Goal: Transaction & Acquisition: Obtain resource

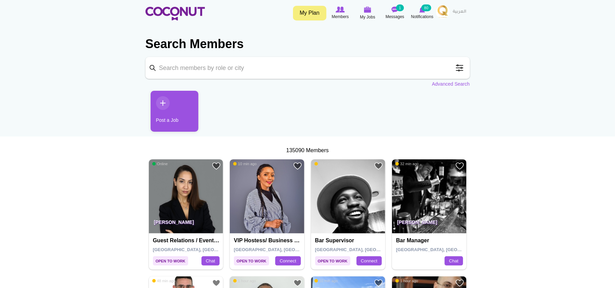
click at [461, 66] on span at bounding box center [460, 68] width 14 height 14
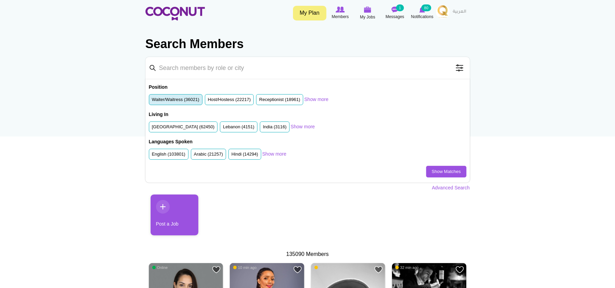
click at [192, 97] on label "Waiter/Waitress (36021)" at bounding box center [175, 100] width 47 height 6
click at [152, 101] on input "Waiter/Waitress (36021)" at bounding box center [152, 101] width 0 height 0
click at [274, 151] on div "Languages Spoken English (103801) Arabic (21257) Hindi (14294) French (13396) R…" at bounding box center [308, 152] width 318 height 27
click at [274, 152] on link "Show more" at bounding box center [274, 154] width 24 height 7
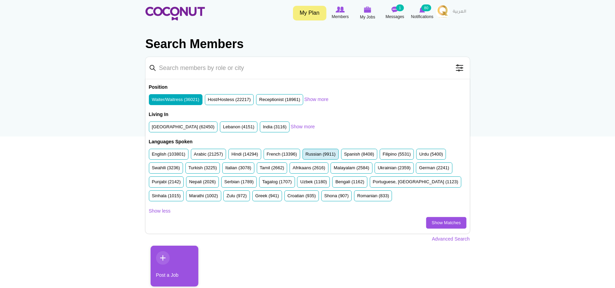
click at [325, 158] on label "Russian (9911)" at bounding box center [321, 154] width 30 height 6
click at [306, 156] on input "Russian (9911)" at bounding box center [306, 156] width 0 height 0
click at [272, 196] on label "Greek (941)" at bounding box center [267, 196] width 24 height 6
click at [255, 197] on input "Greek (941)" at bounding box center [255, 197] width 0 height 0
click at [436, 220] on link "Show Matches" at bounding box center [446, 223] width 40 height 12
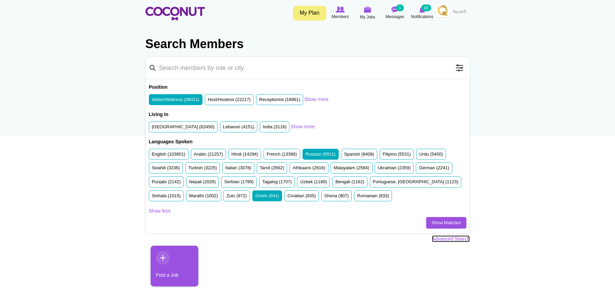
click at [450, 240] on link "Advanced Search" at bounding box center [451, 239] width 38 height 7
click at [447, 242] on link "Advanced Search" at bounding box center [451, 239] width 38 height 7
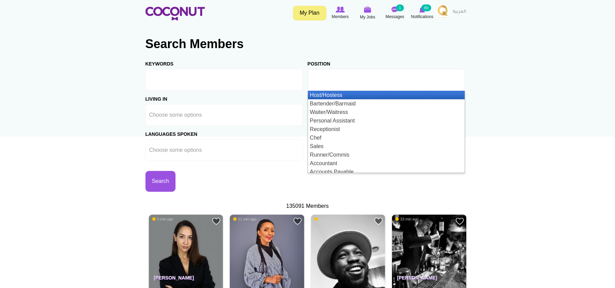
click at [329, 87] on ul at bounding box center [386, 80] width 157 height 22
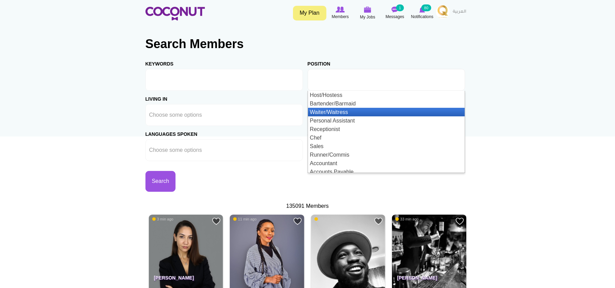
click at [336, 113] on li "Waiter/Waitress" at bounding box center [386, 112] width 157 height 9
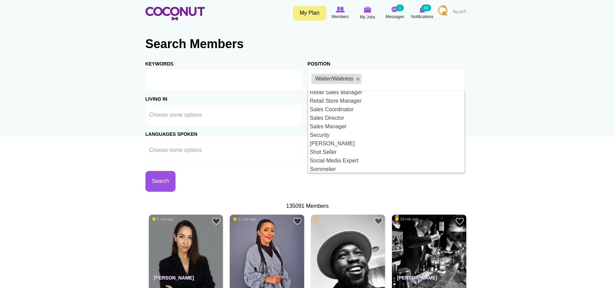
scroll to position [772, 0]
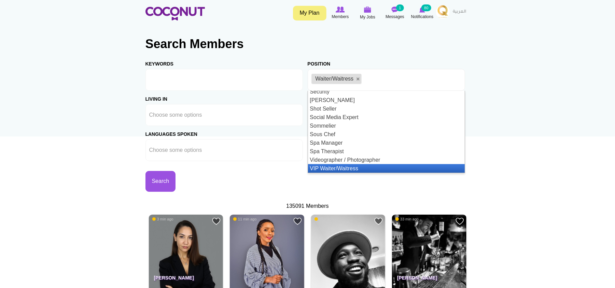
click at [348, 169] on li "VIP Waiter/Waitress" at bounding box center [386, 168] width 157 height 9
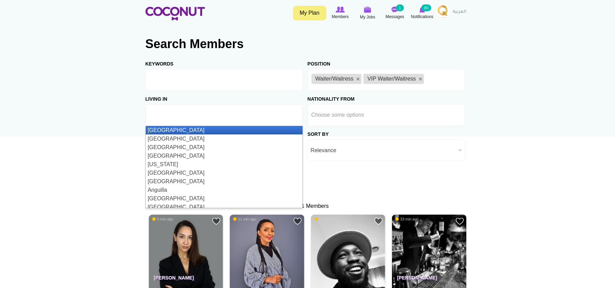
click at [270, 119] on ul at bounding box center [223, 115] width 157 height 22
type input "d"
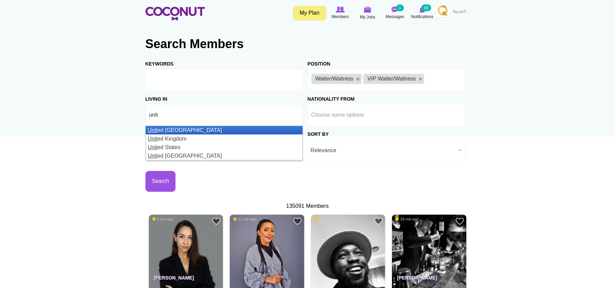
type input "unit"
click at [172, 126] on li "Unit ed Arab Emirates" at bounding box center [224, 130] width 157 height 9
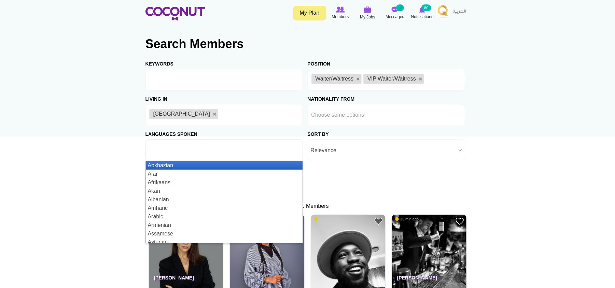
click at [169, 158] on ul at bounding box center [223, 150] width 157 height 22
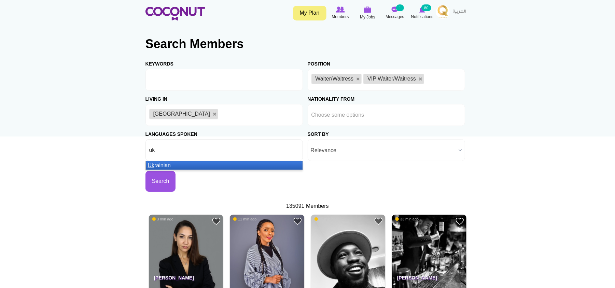
type input "uk"
click at [171, 168] on li "Uk rainian" at bounding box center [224, 165] width 157 height 9
type input "ru"
click at [185, 166] on li "Ru ssian" at bounding box center [224, 165] width 157 height 9
type input "gr"
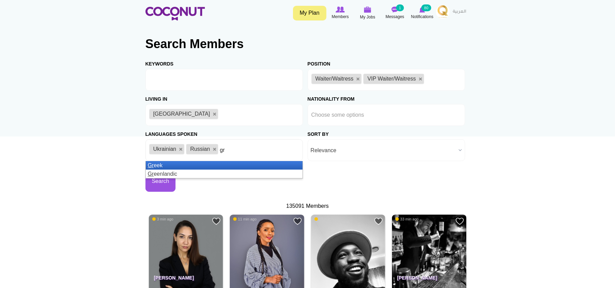
click at [185, 166] on li "Gr eek" at bounding box center [224, 165] width 157 height 9
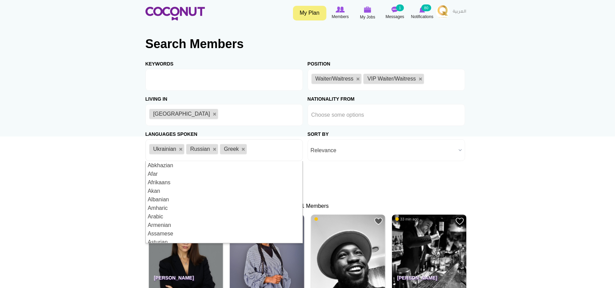
click at [176, 180] on button "Search" at bounding box center [160, 181] width 30 height 21
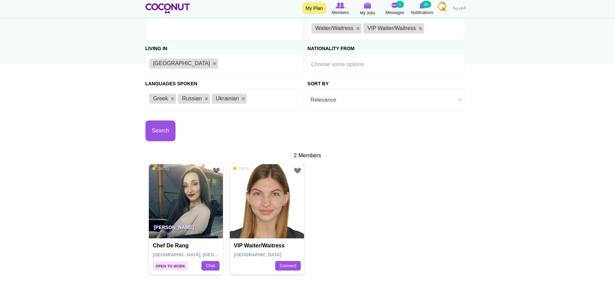
scroll to position [56, 0]
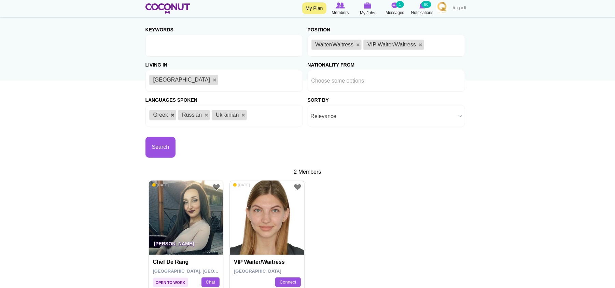
click at [171, 115] on link at bounding box center [173, 115] width 4 height 4
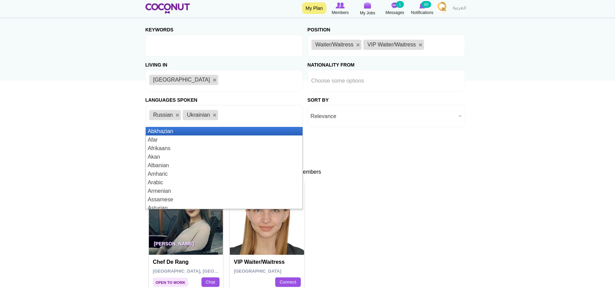
click at [172, 115] on span "Russian" at bounding box center [163, 115] width 20 height 6
click at [177, 116] on link at bounding box center [177, 115] width 4 height 4
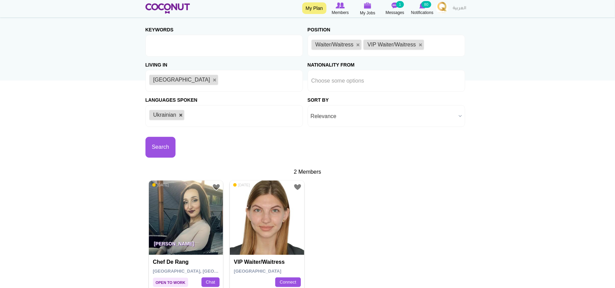
click at [180, 116] on link at bounding box center [181, 115] width 4 height 4
type input "Choose some options"
click at [380, 83] on ul at bounding box center [386, 81] width 157 height 22
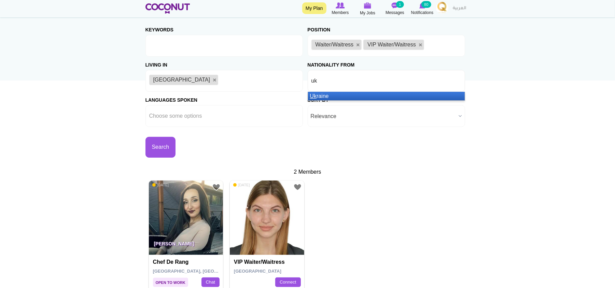
type input "uk"
click at [339, 96] on li "Uk raine" at bounding box center [386, 96] width 157 height 9
type input "ru"
click at [340, 96] on li "Ru ssia" at bounding box center [386, 96] width 157 height 9
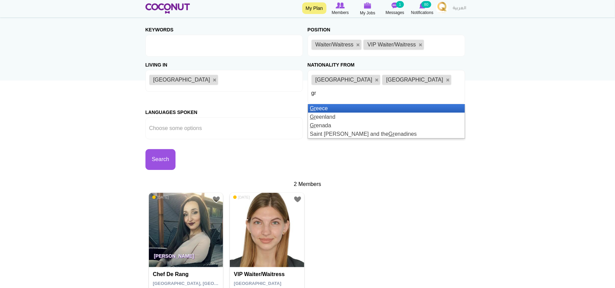
type input "gr"
click at [342, 104] on li "Gr eece" at bounding box center [386, 108] width 157 height 9
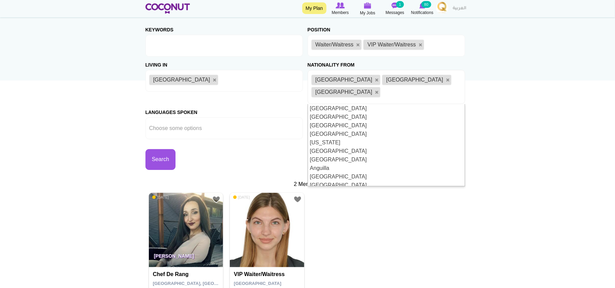
click at [24, 152] on body "Toggle navigation My Plan Members My Jobs Post a Job Messages 1 Notifications 8…" at bounding box center [307, 190] width 615 height 492
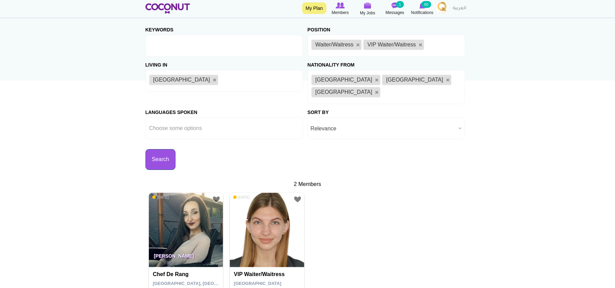
click at [176, 149] on button "Search" at bounding box center [160, 159] width 30 height 21
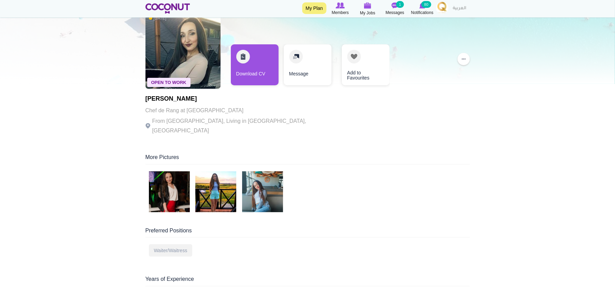
scroll to position [137, 0]
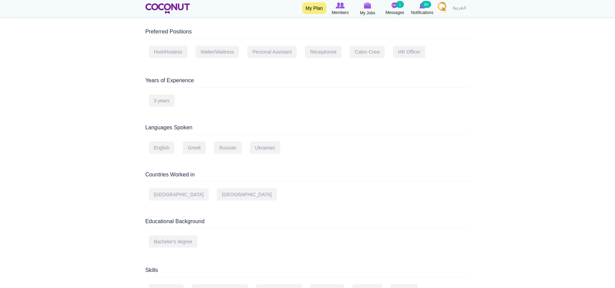
scroll to position [28, 0]
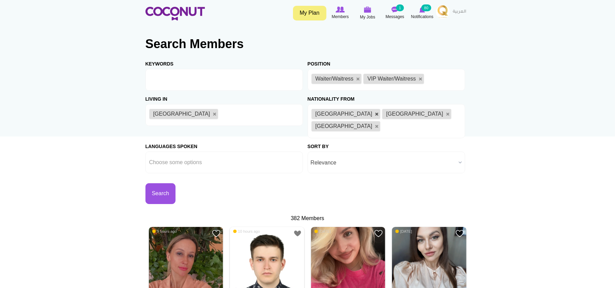
click at [375, 112] on link at bounding box center [377, 114] width 4 height 4
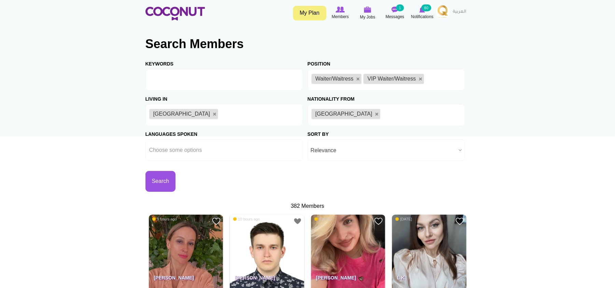
click at [375, 112] on link at bounding box center [377, 114] width 4 height 4
type input "Choose some options"
click at [176, 189] on button "Search" at bounding box center [160, 181] width 30 height 21
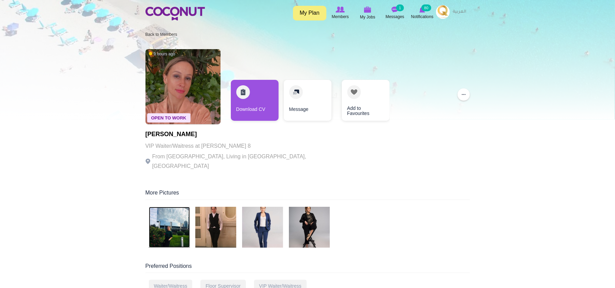
click at [179, 220] on img at bounding box center [169, 227] width 41 height 41
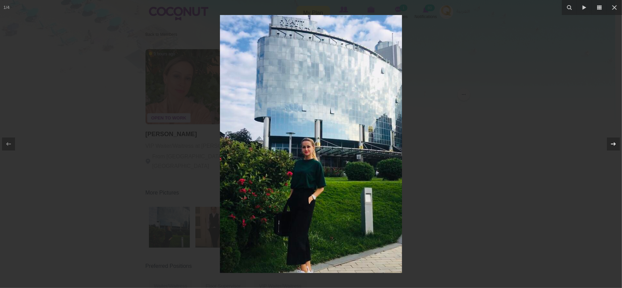
click at [614, 142] on icon at bounding box center [613, 144] width 8 height 8
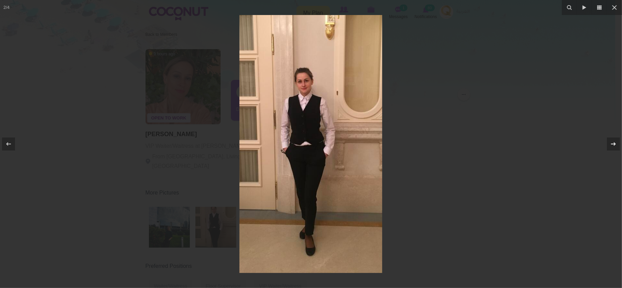
click at [614, 142] on icon at bounding box center [613, 144] width 8 height 8
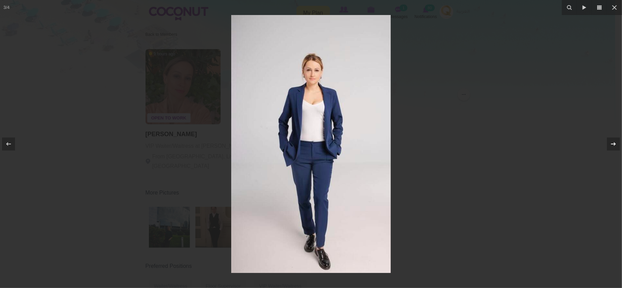
click at [614, 142] on icon at bounding box center [613, 144] width 8 height 8
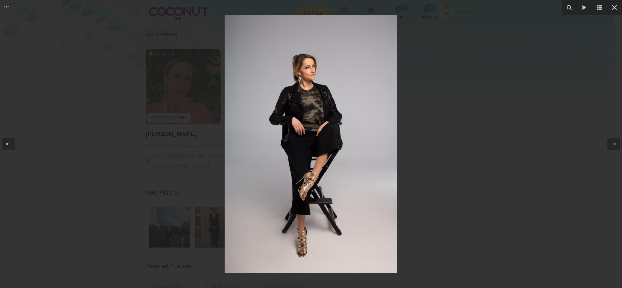
click at [467, 150] on div at bounding box center [311, 144] width 622 height 288
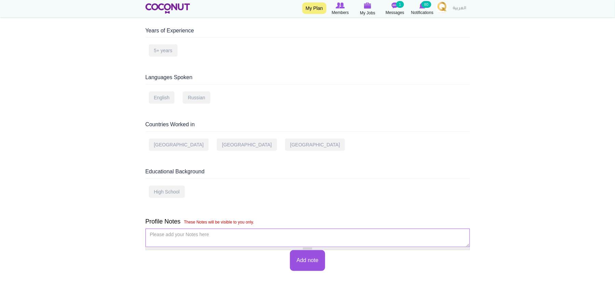
scroll to position [227, 0]
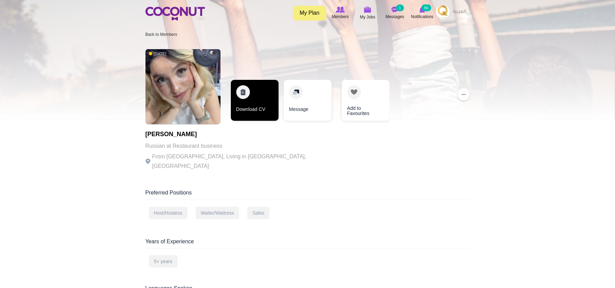
click at [260, 110] on link "Download CV" at bounding box center [255, 100] width 48 height 41
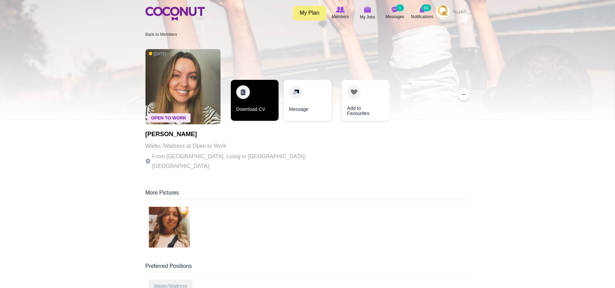
click at [269, 112] on link "Download CV" at bounding box center [255, 100] width 48 height 41
click at [260, 94] on link "Download CV" at bounding box center [255, 100] width 48 height 41
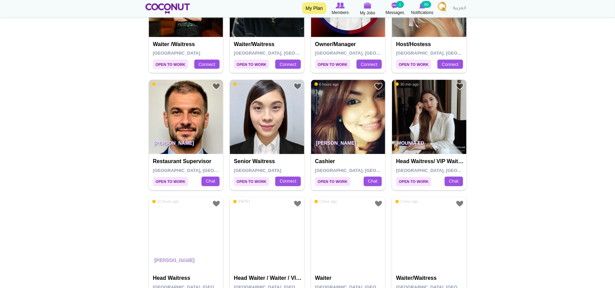
scroll to position [774, 0]
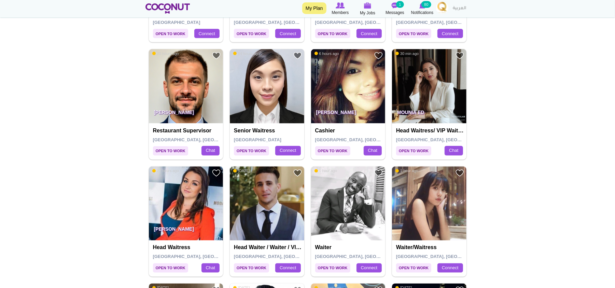
drag, startPoint x: 260, startPoint y: 72, endPoint x: 71, endPoint y: 104, distance: 191.4
click at [71, 104] on body "Toggle navigation My Plan Members My Jobs Post a Job Messages 1 Notifications 8…" at bounding box center [307, 7] width 615 height 1562
drag, startPoint x: 537, startPoint y: 163, endPoint x: 43, endPoint y: 201, distance: 495.5
click at [43, 201] on body "Toggle navigation My Plan Members My Jobs Post a Job Messages 1 Notifications 8…" at bounding box center [307, 7] width 615 height 1562
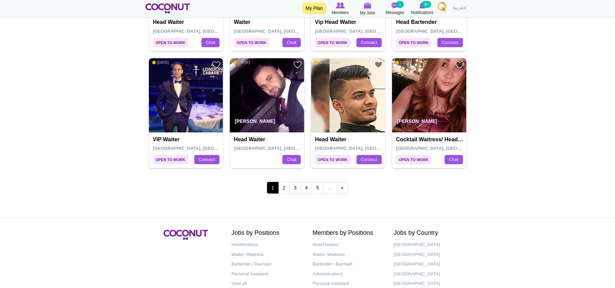
scroll to position [1277, 0]
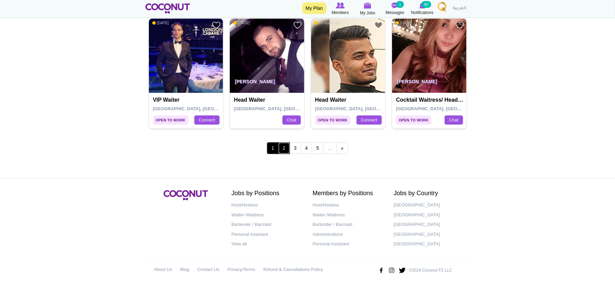
click at [286, 144] on link "2" at bounding box center [284, 148] width 12 height 12
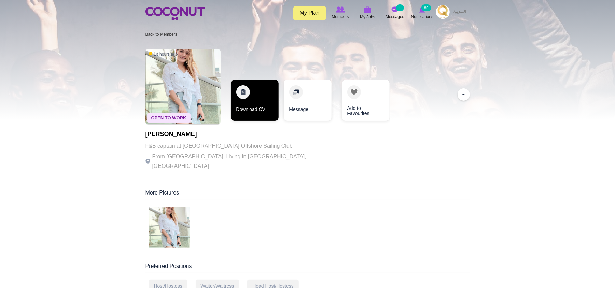
click at [248, 94] on link "Download CV" at bounding box center [255, 100] width 48 height 41
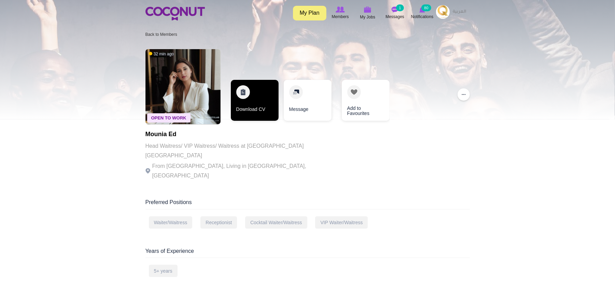
click at [263, 91] on link "Download CV" at bounding box center [255, 100] width 48 height 41
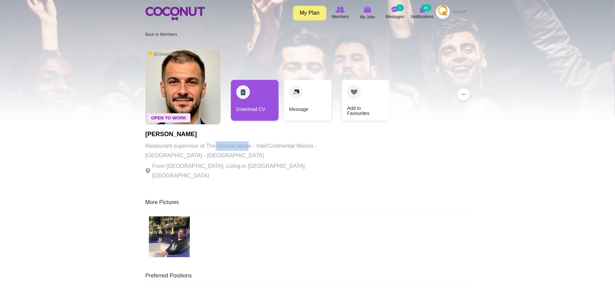
drag, startPoint x: 214, startPoint y: 144, endPoint x: 250, endPoint y: 144, distance: 35.5
click at [250, 144] on p "Restaurant supervisor at The Groove house - InterContinental Marina - Dubai - U…" at bounding box center [239, 150] width 188 height 19
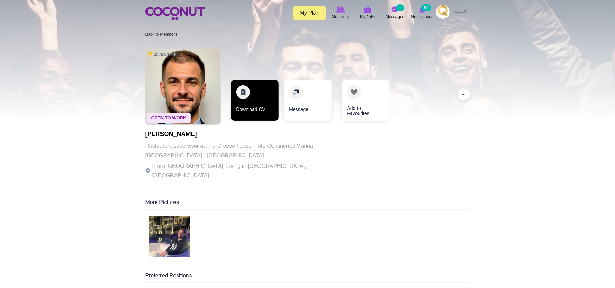
click at [260, 106] on link "Download CV" at bounding box center [255, 100] width 48 height 41
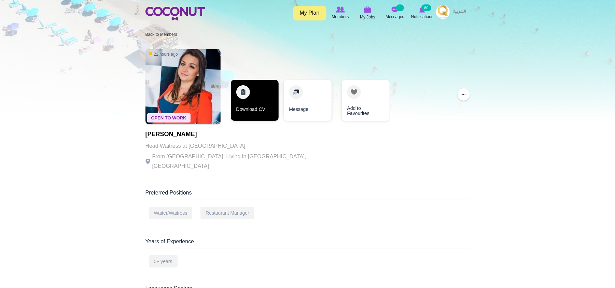
click at [254, 110] on link "Download CV" at bounding box center [255, 100] width 48 height 41
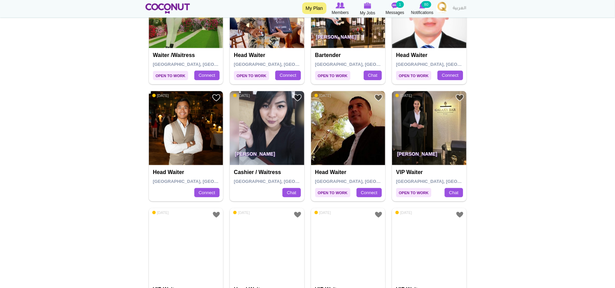
scroll to position [273, 0]
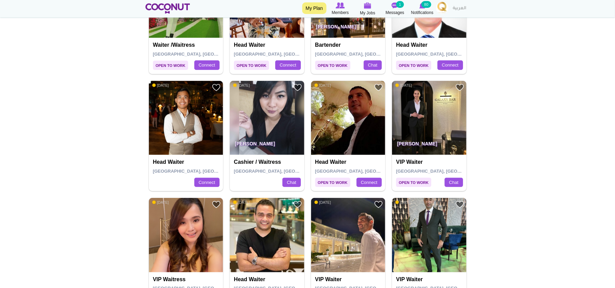
drag, startPoint x: 427, startPoint y: 104, endPoint x: 50, endPoint y: 132, distance: 378.6
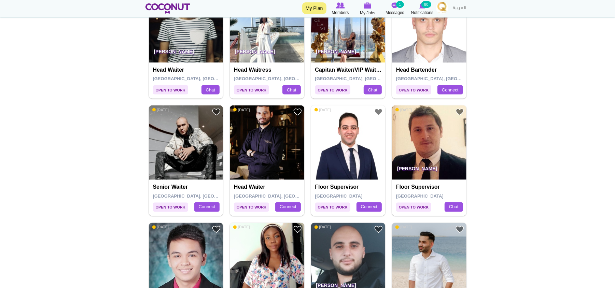
scroll to position [728, 0]
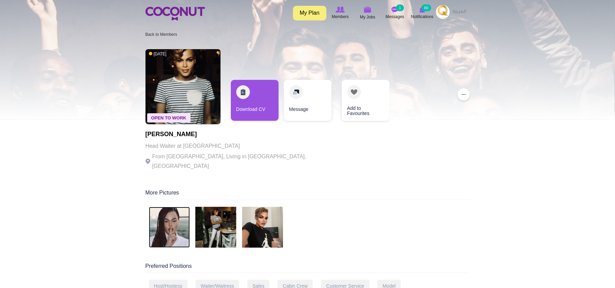
click at [178, 212] on img at bounding box center [169, 227] width 41 height 41
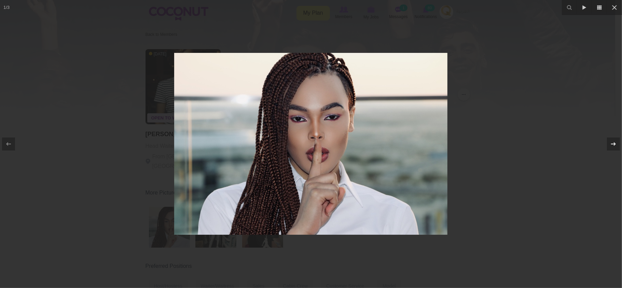
click at [610, 145] on icon at bounding box center [613, 144] width 8 height 8
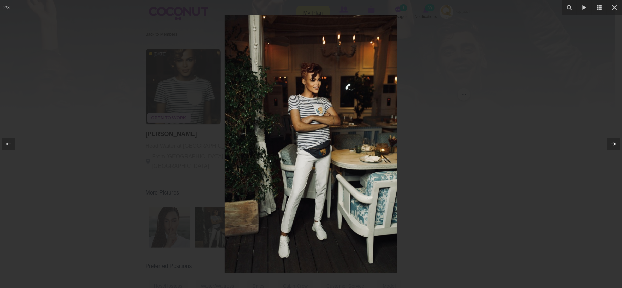
click at [610, 145] on icon at bounding box center [613, 144] width 8 height 8
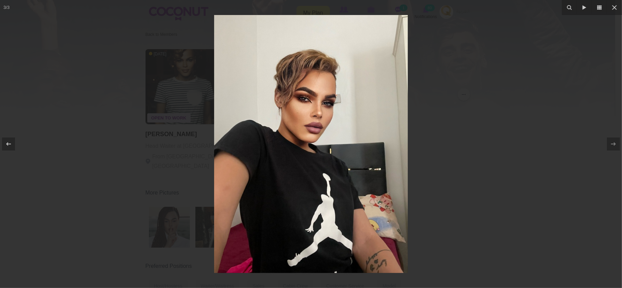
click at [522, 143] on div at bounding box center [311, 144] width 622 height 288
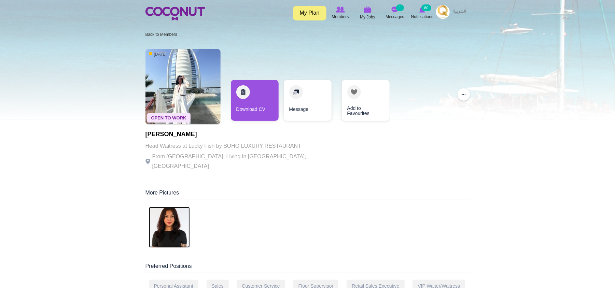
click at [170, 217] on img at bounding box center [169, 227] width 41 height 41
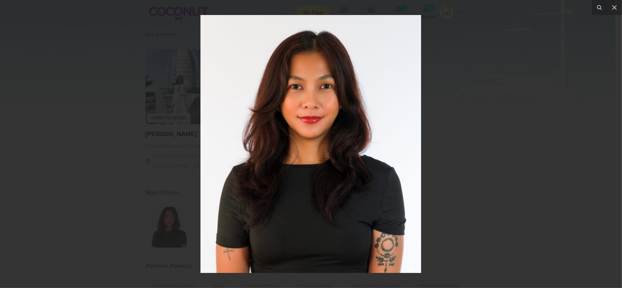
click at [467, 146] on div at bounding box center [311, 144] width 622 height 288
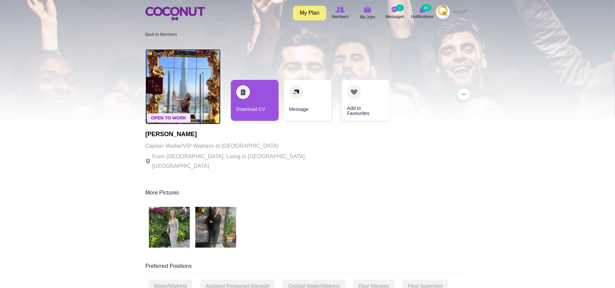
click at [187, 77] on img at bounding box center [182, 86] width 75 height 75
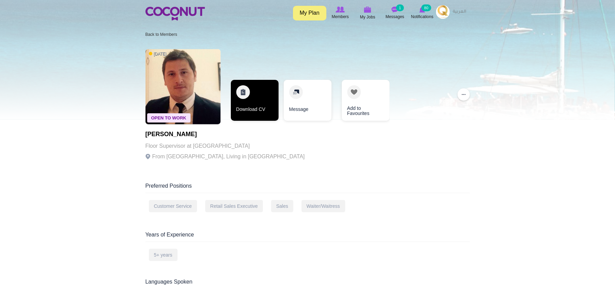
click at [258, 94] on link "Download CV" at bounding box center [255, 100] width 48 height 41
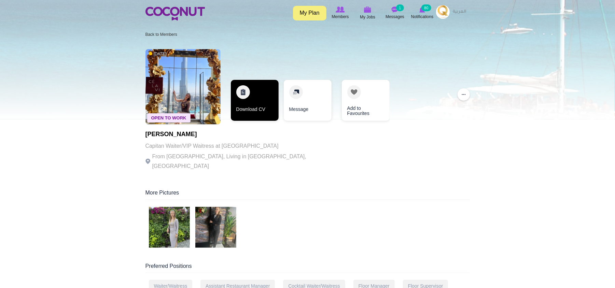
click at [254, 107] on link "Download CV" at bounding box center [255, 100] width 48 height 41
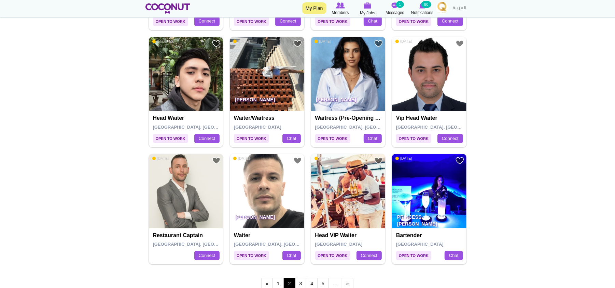
scroll to position [1183, 0]
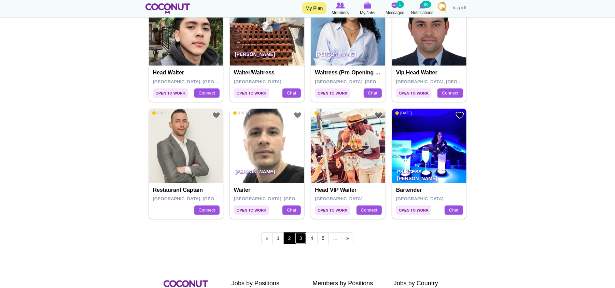
click at [299, 242] on link "3" at bounding box center [301, 239] width 12 height 12
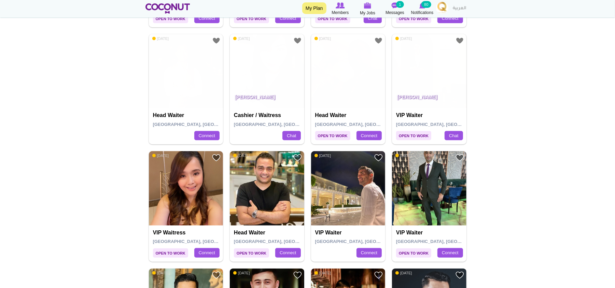
scroll to position [319, 0]
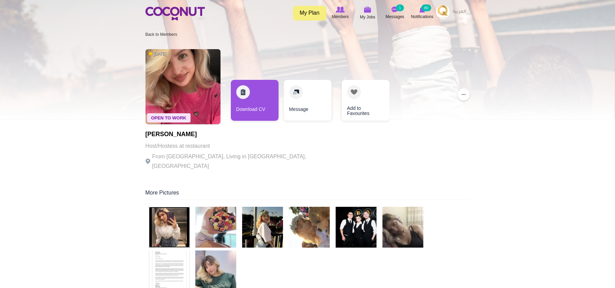
click at [164, 216] on img at bounding box center [169, 227] width 41 height 41
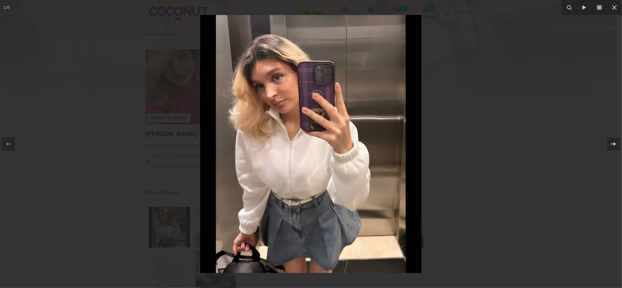
click at [614, 151] on button at bounding box center [610, 144] width 24 height 34
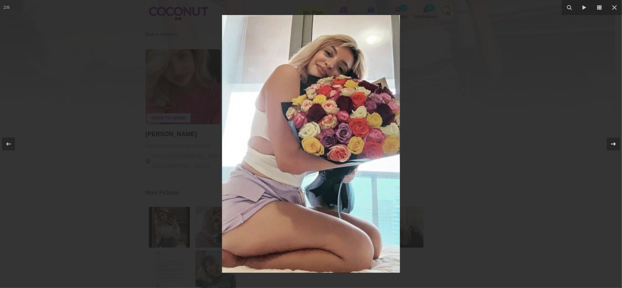
click at [614, 151] on button at bounding box center [610, 144] width 24 height 34
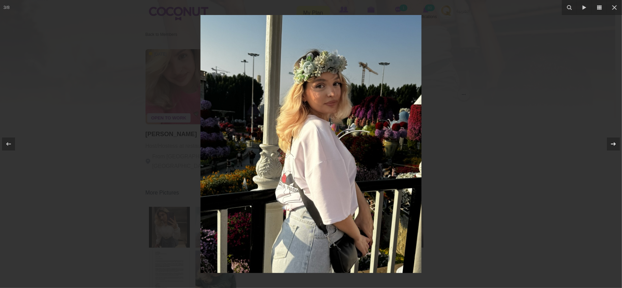
click at [614, 151] on button at bounding box center [610, 144] width 24 height 34
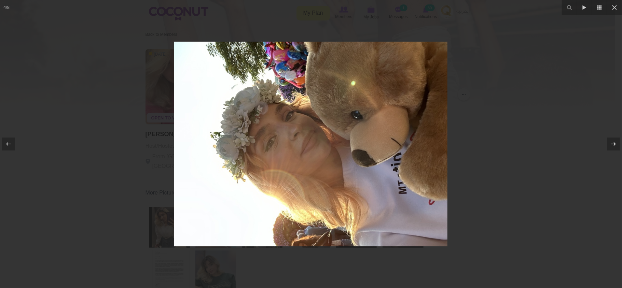
click at [614, 151] on button at bounding box center [610, 144] width 24 height 34
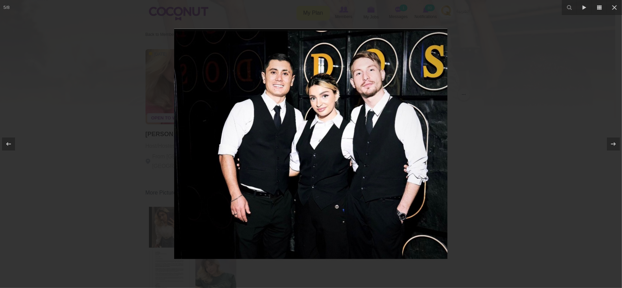
click at [546, 156] on div at bounding box center [311, 144] width 622 height 288
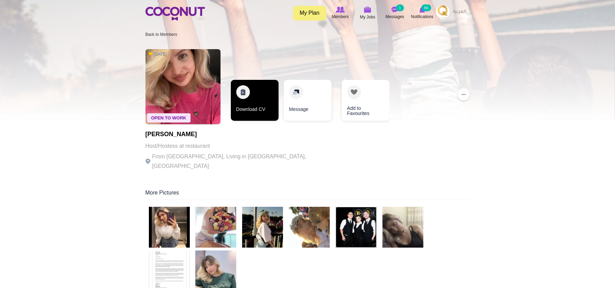
click at [265, 110] on link "Download CV" at bounding box center [255, 100] width 48 height 41
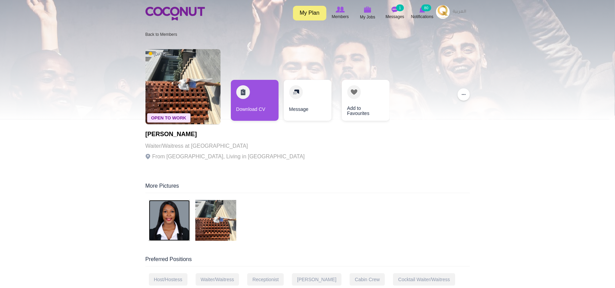
click at [170, 217] on img at bounding box center [169, 220] width 41 height 41
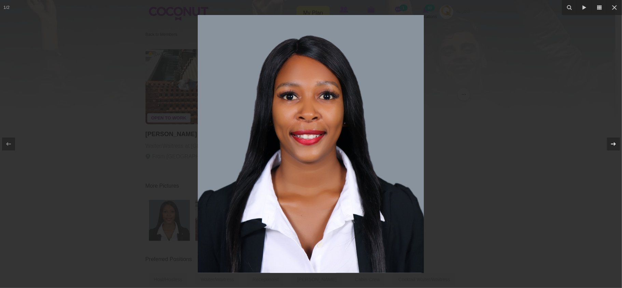
click at [613, 144] on icon at bounding box center [613, 143] width 5 height 3
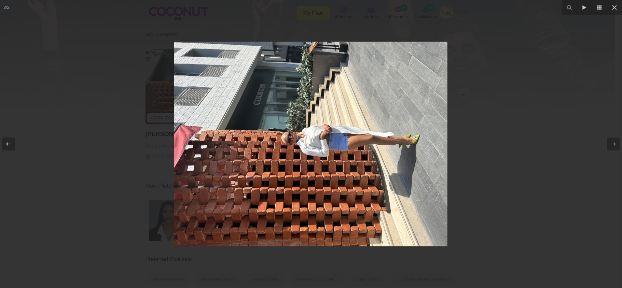
click at [553, 148] on div at bounding box center [311, 144] width 622 height 288
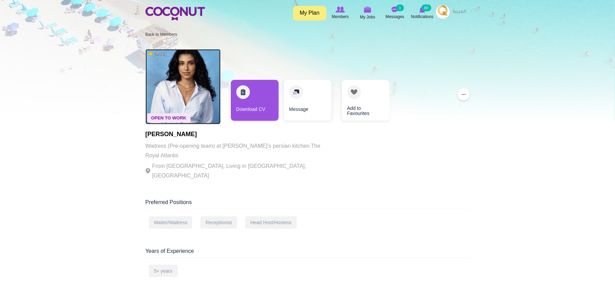
click at [180, 90] on img at bounding box center [182, 86] width 75 height 75
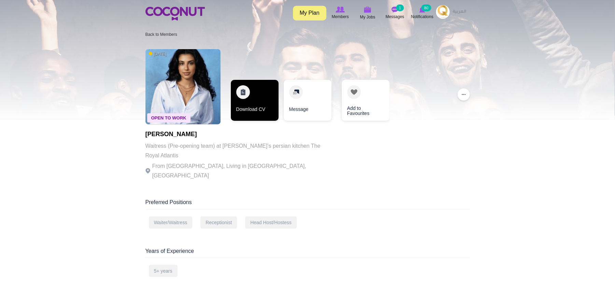
click at [244, 92] on link "Download CV" at bounding box center [255, 100] width 48 height 41
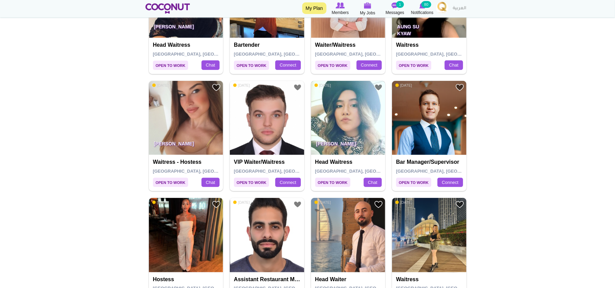
scroll to position [364, 0]
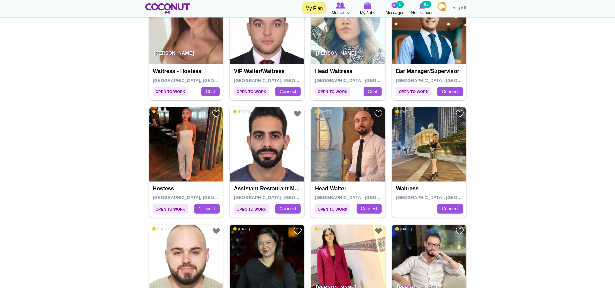
drag, startPoint x: 434, startPoint y: 126, endPoint x: 257, endPoint y: 33, distance: 199.6
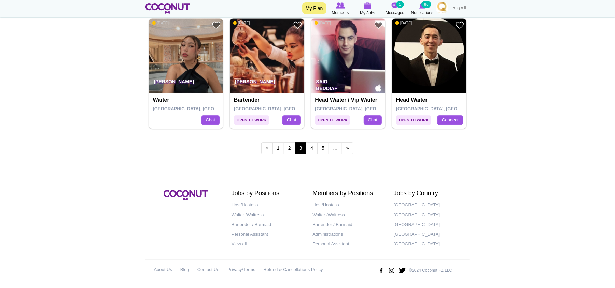
scroll to position [1277, 0]
click at [314, 145] on link "4" at bounding box center [312, 148] width 12 height 12
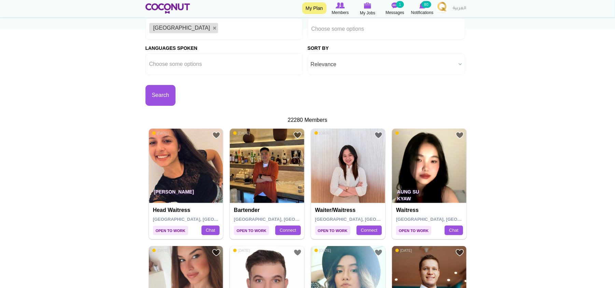
scroll to position [184, 0]
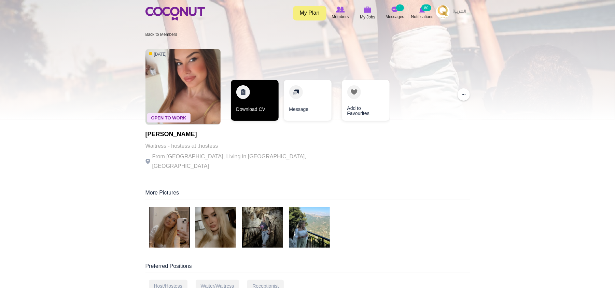
click at [264, 100] on link "Download CV" at bounding box center [255, 100] width 48 height 41
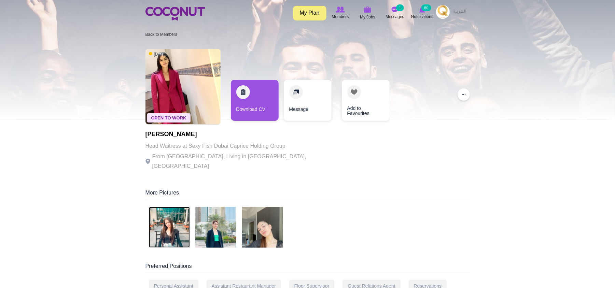
click at [166, 223] on img at bounding box center [169, 227] width 41 height 41
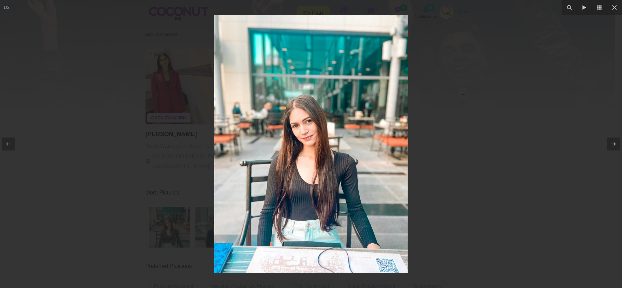
click at [553, 130] on div at bounding box center [311, 144] width 622 height 288
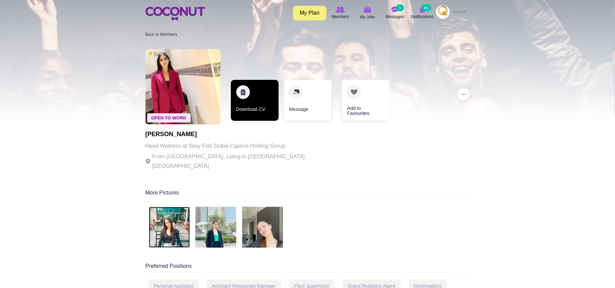
click at [257, 108] on link "Download CV" at bounding box center [255, 100] width 48 height 41
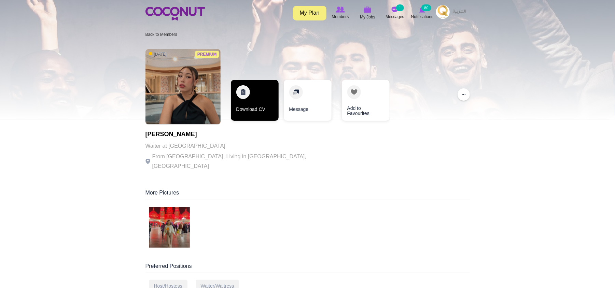
click at [255, 98] on link "Download CV" at bounding box center [255, 100] width 48 height 41
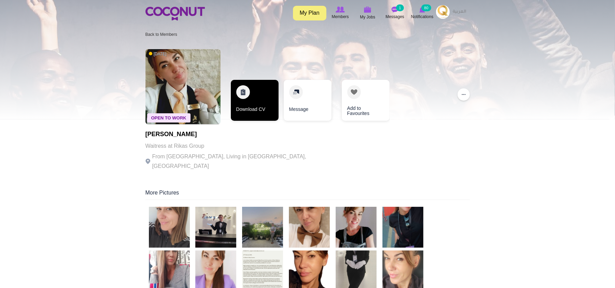
click at [244, 111] on link "Download CV" at bounding box center [255, 100] width 48 height 41
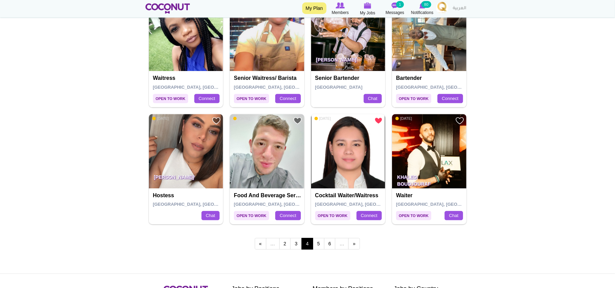
scroll to position [1229, 0]
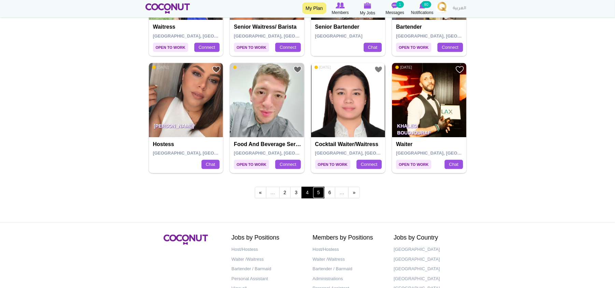
click at [316, 195] on link "5" at bounding box center [319, 193] width 12 height 12
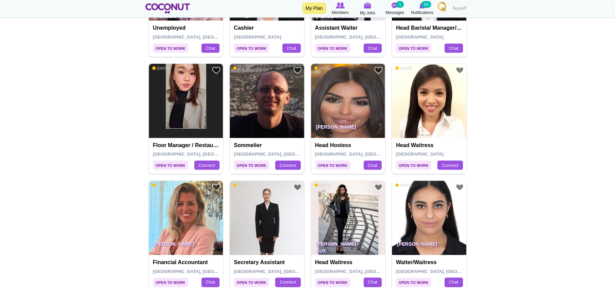
scroll to position [546, 0]
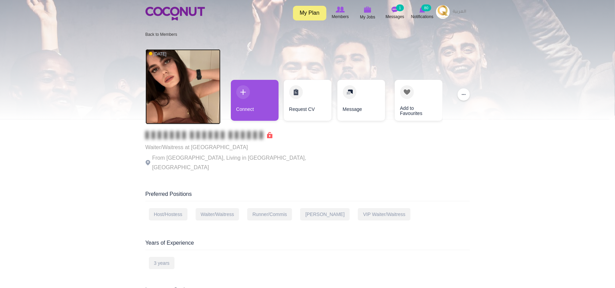
click at [179, 98] on img at bounding box center [182, 86] width 75 height 75
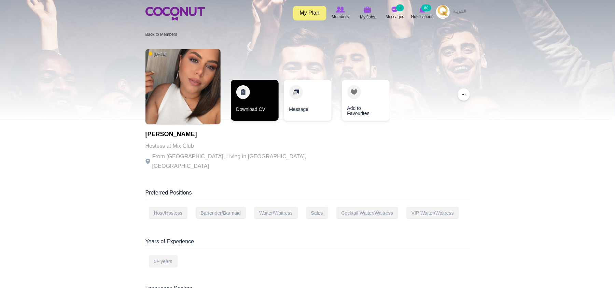
click at [241, 111] on link "Download CV" at bounding box center [255, 100] width 48 height 41
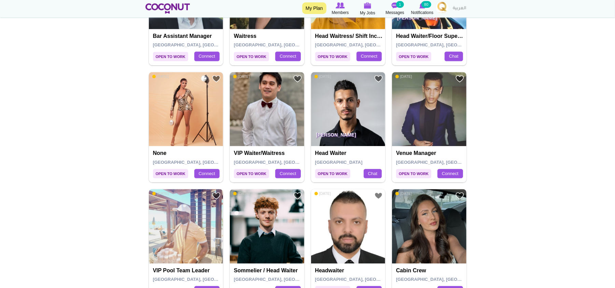
scroll to position [1183, 0]
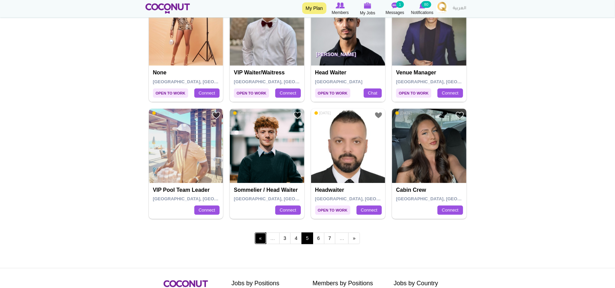
click at [259, 242] on link "‹ previous" at bounding box center [261, 239] width 12 height 12
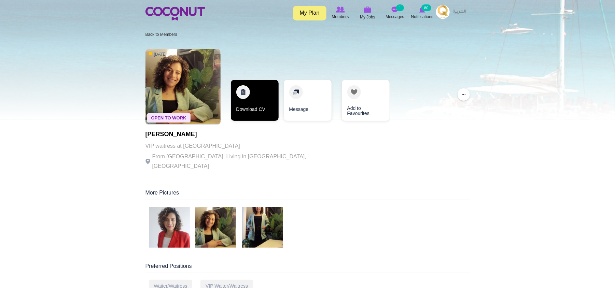
click at [250, 93] on link "Download CV" at bounding box center [255, 100] width 48 height 41
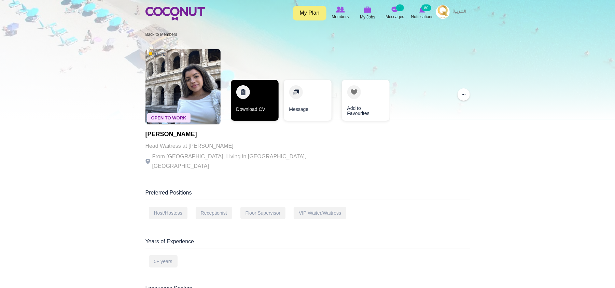
click at [255, 106] on link "Download CV" at bounding box center [255, 100] width 48 height 41
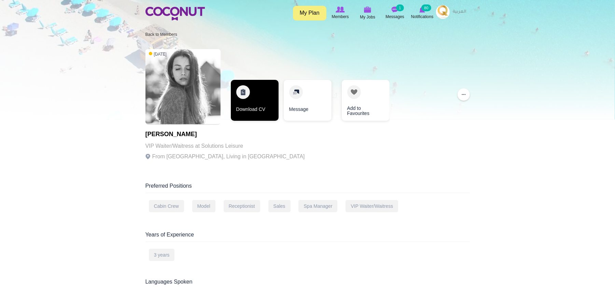
click at [258, 111] on link "Download CV" at bounding box center [255, 100] width 48 height 41
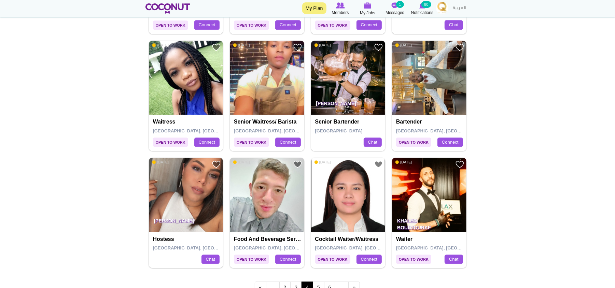
scroll to position [1183, 0]
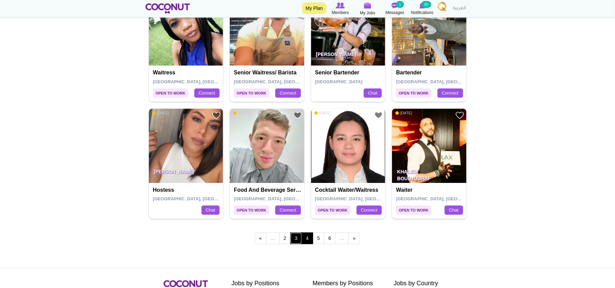
click at [297, 242] on link "3" at bounding box center [296, 239] width 12 height 12
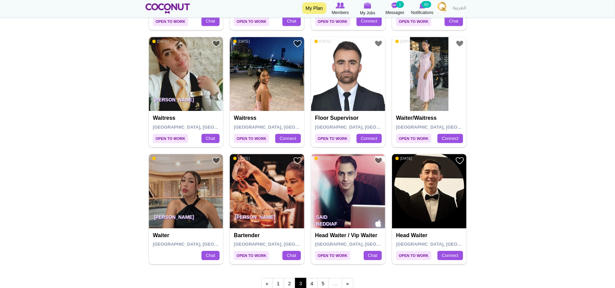
scroll to position [1183, 0]
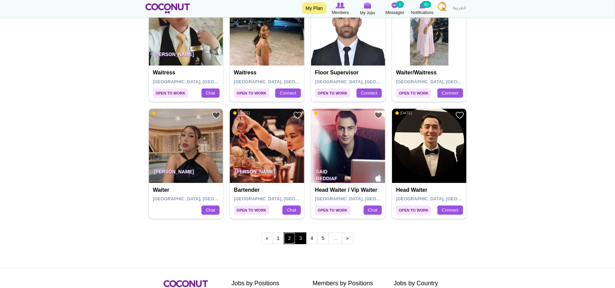
click at [292, 240] on link "2" at bounding box center [290, 239] width 12 height 12
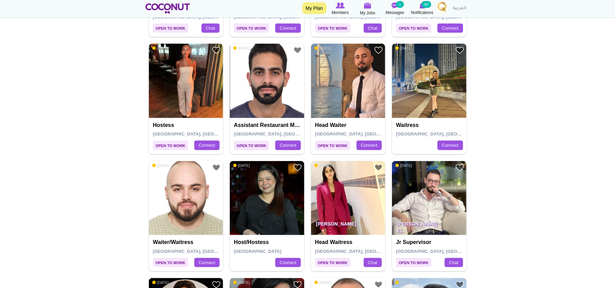
scroll to position [410, 0]
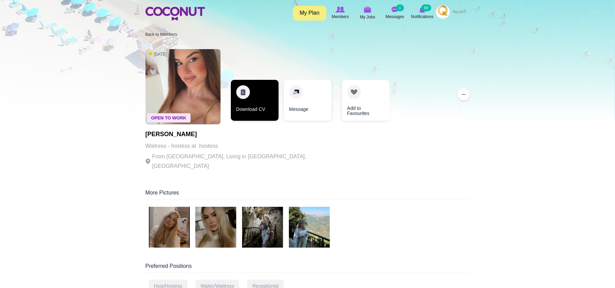
click at [254, 106] on link "Download CV" at bounding box center [255, 100] width 48 height 41
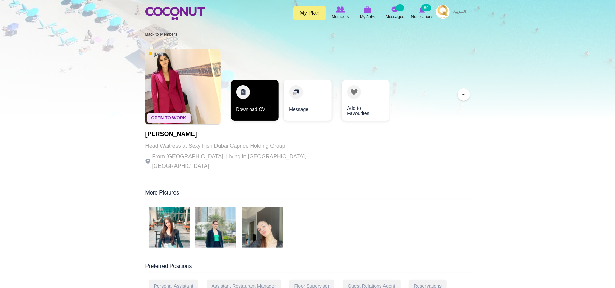
click at [250, 109] on link "Download CV" at bounding box center [255, 100] width 48 height 41
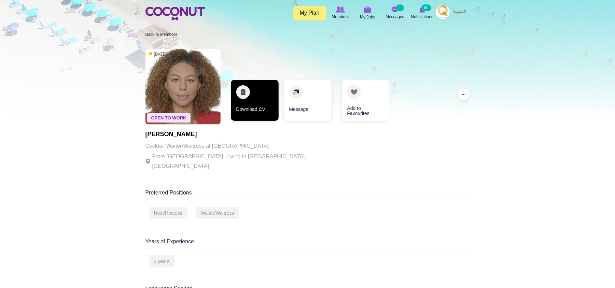
click at [260, 106] on link "Download CV" at bounding box center [255, 100] width 48 height 41
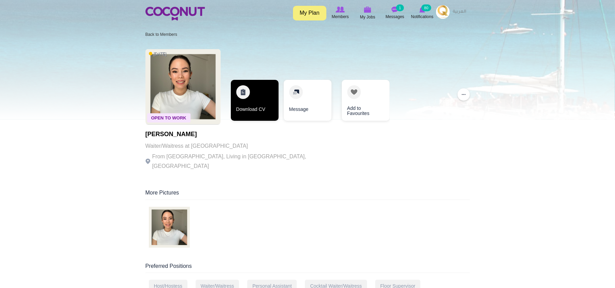
click at [259, 95] on link "Download CV" at bounding box center [255, 100] width 48 height 41
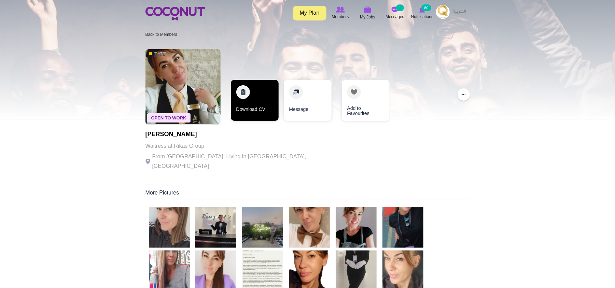
click at [251, 101] on link "Download CV" at bounding box center [255, 100] width 48 height 41
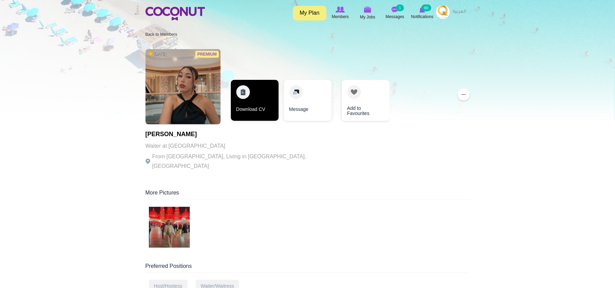
click at [249, 111] on link "Download CV" at bounding box center [255, 100] width 48 height 41
click at [258, 103] on link "Download CV" at bounding box center [255, 100] width 48 height 41
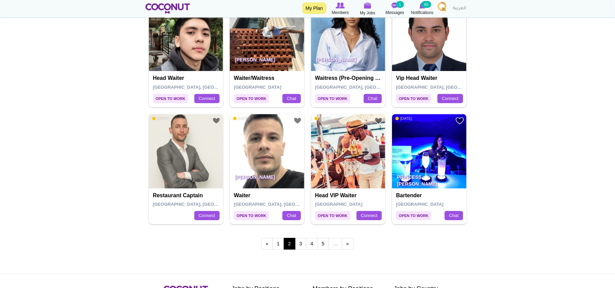
scroll to position [1183, 0]
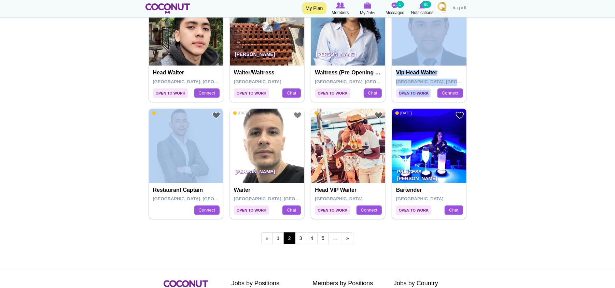
drag, startPoint x: 265, startPoint y: 149, endPoint x: 116, endPoint y: 170, distance: 150.3
click at [280, 242] on link "1" at bounding box center [278, 239] width 12 height 12
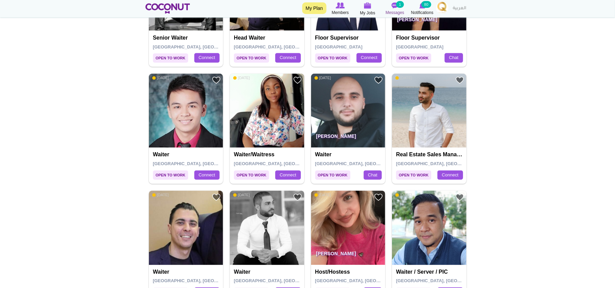
scroll to position [865, 0]
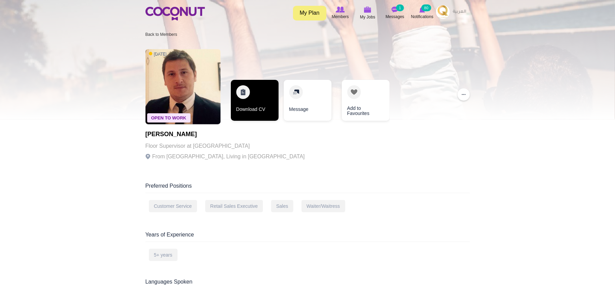
click at [267, 107] on link "Download CV" at bounding box center [255, 100] width 48 height 41
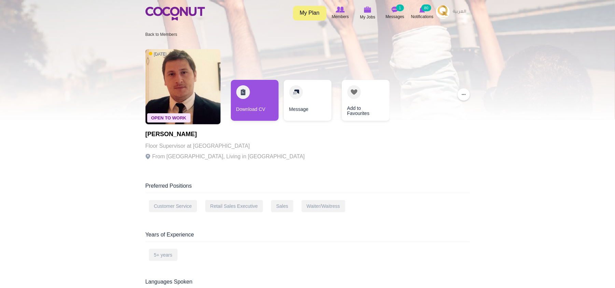
drag, startPoint x: 144, startPoint y: 132, endPoint x: 210, endPoint y: 135, distance: 66.6
click at [210, 135] on h1 "Hristijan Talevski" at bounding box center [224, 134] width 159 height 7
drag, startPoint x: 207, startPoint y: 134, endPoint x: 147, endPoint y: 133, distance: 59.1
click at [147, 133] on h1 "Hristijan Talevski" at bounding box center [224, 134] width 159 height 7
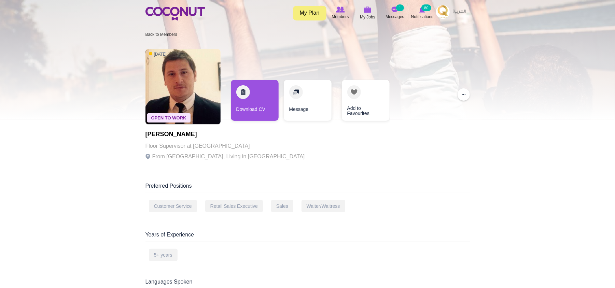
copy h1 "Hristijan Talevski"
click at [206, 162] on div "Hristijan Talevski Floor Supervisor at BlaBla Dubai From Macedonia, Living in U…" at bounding box center [224, 148] width 159 height 34
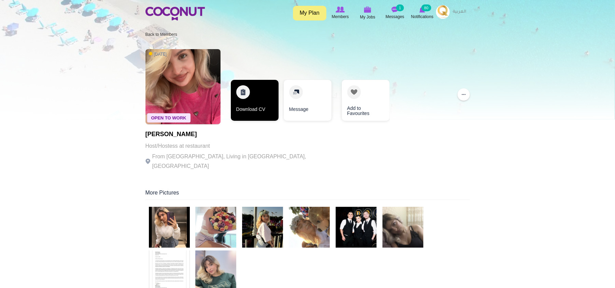
click at [254, 104] on link "Download CV" at bounding box center [255, 100] width 48 height 41
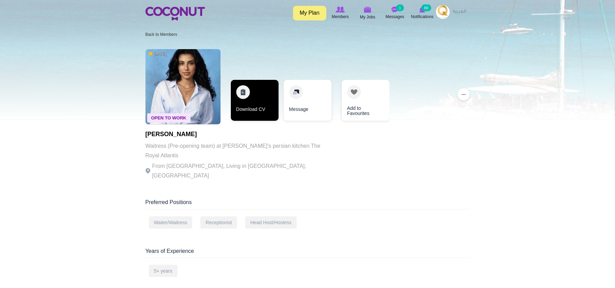
click at [250, 93] on link "Download CV" at bounding box center [255, 100] width 48 height 41
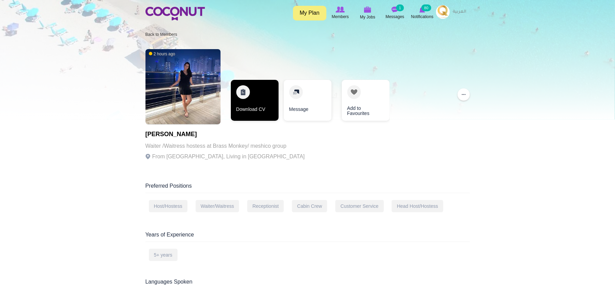
click at [259, 98] on link "Download CV" at bounding box center [255, 100] width 48 height 41
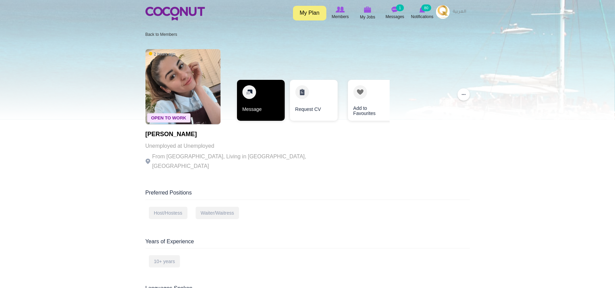
click at [265, 93] on link "Message" at bounding box center [261, 100] width 48 height 41
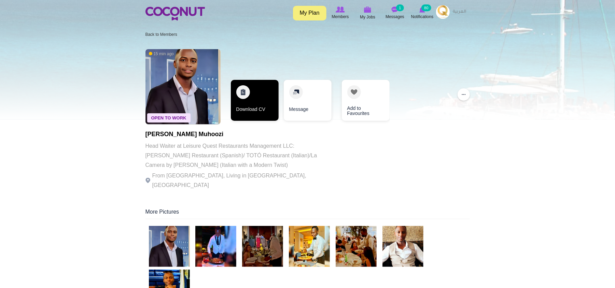
click at [254, 107] on link "Download CV" at bounding box center [255, 100] width 48 height 41
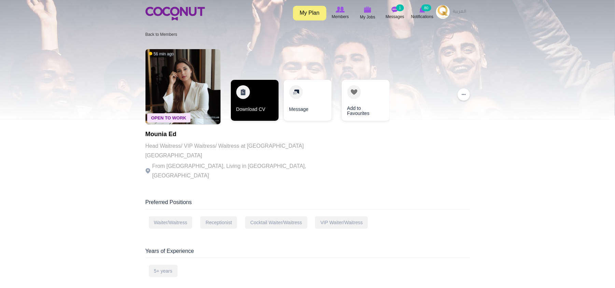
click at [252, 115] on link "Download CV" at bounding box center [255, 100] width 48 height 41
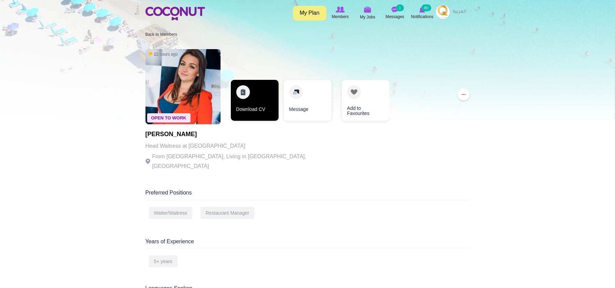
click at [248, 112] on link "Download CV" at bounding box center [255, 100] width 48 height 41
